Goal: Browse casually

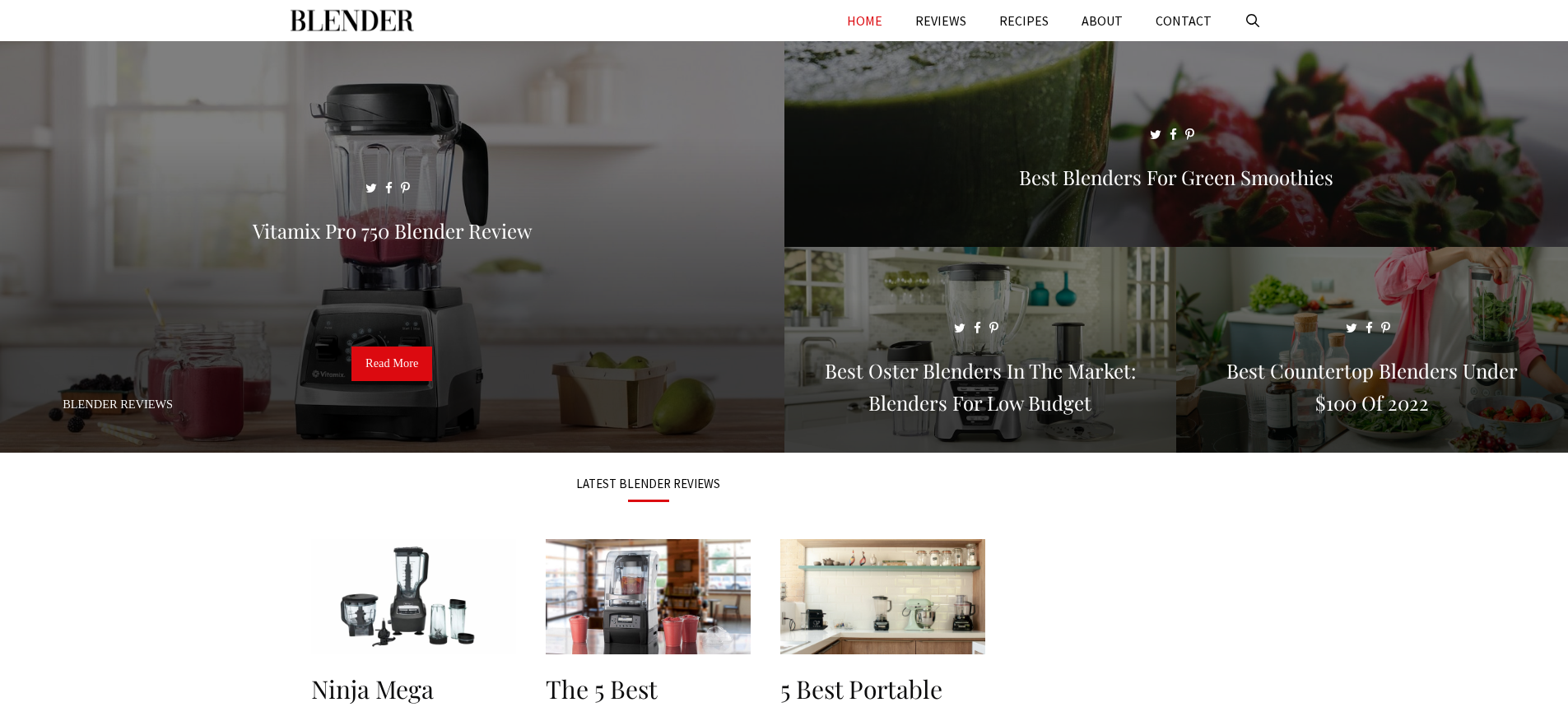
click at [384, 15] on img "Primary" at bounding box center [353, 21] width 124 height 41
click at [868, 21] on link "HOME" at bounding box center [864, 21] width 68 height 41
click at [884, 22] on link "HOME" at bounding box center [864, 21] width 68 height 41
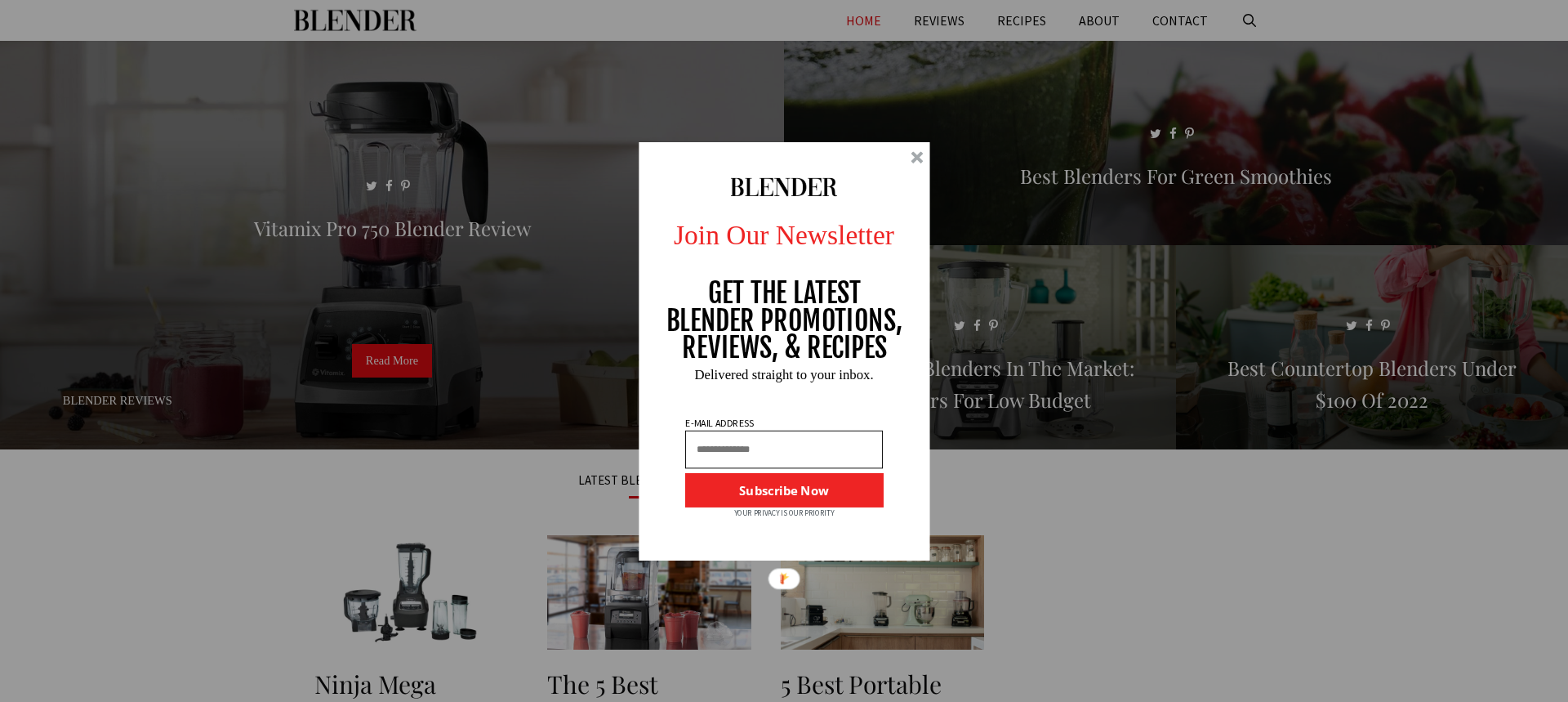
click at [783, 445] on input "text" at bounding box center [784, 449] width 197 height 38
click at [917, 159] on div at bounding box center [916, 156] width 12 height 12
